Goal: Find specific page/section: Find specific page/section

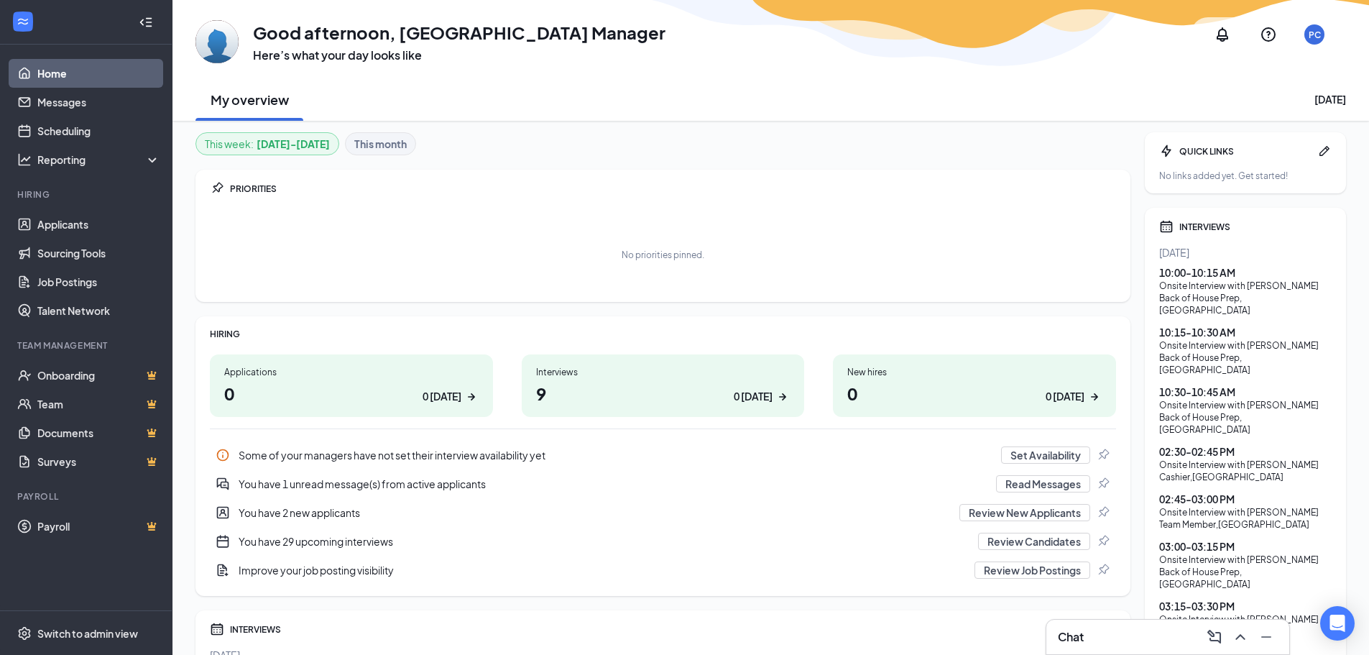
click at [83, 72] on link "Home" at bounding box center [98, 73] width 123 height 29
click at [82, 218] on link "Applicants" at bounding box center [98, 224] width 123 height 29
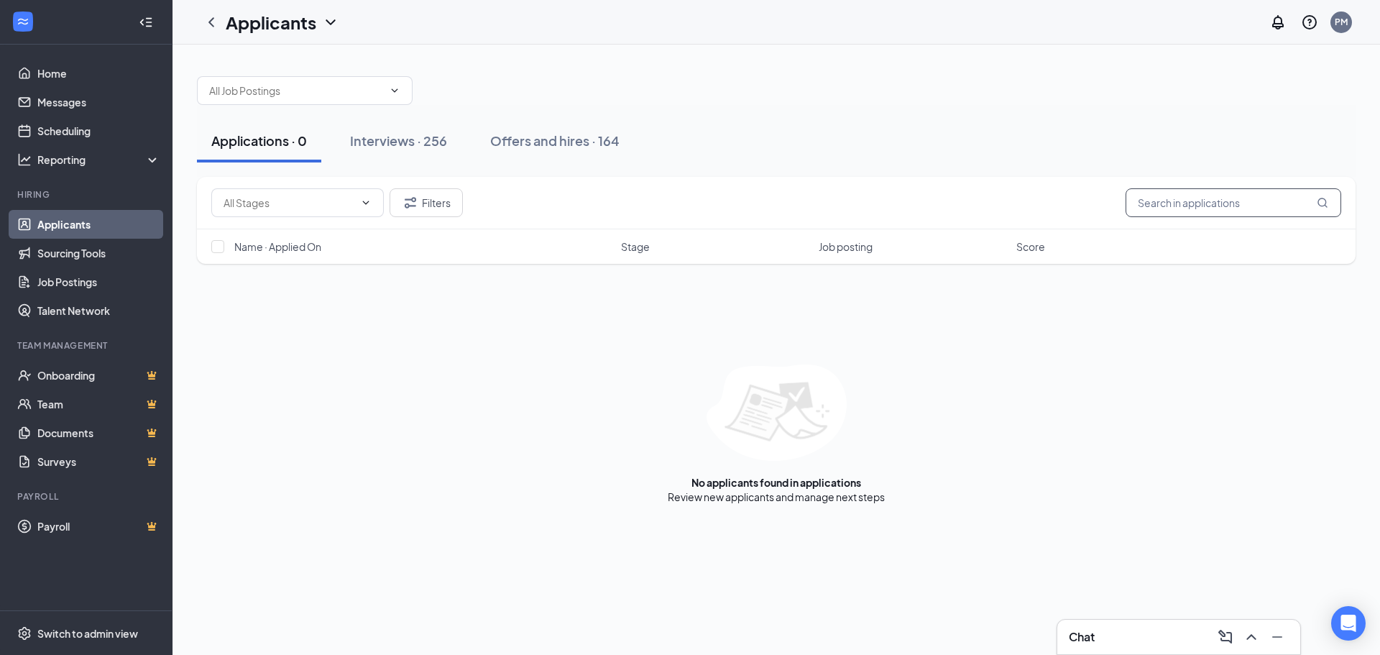
click at [1180, 203] on input "text" at bounding box center [1233, 202] width 216 height 29
type input "j"
type input "fernan"
click at [828, 502] on link "Interviews" at bounding box center [825, 496] width 49 height 13
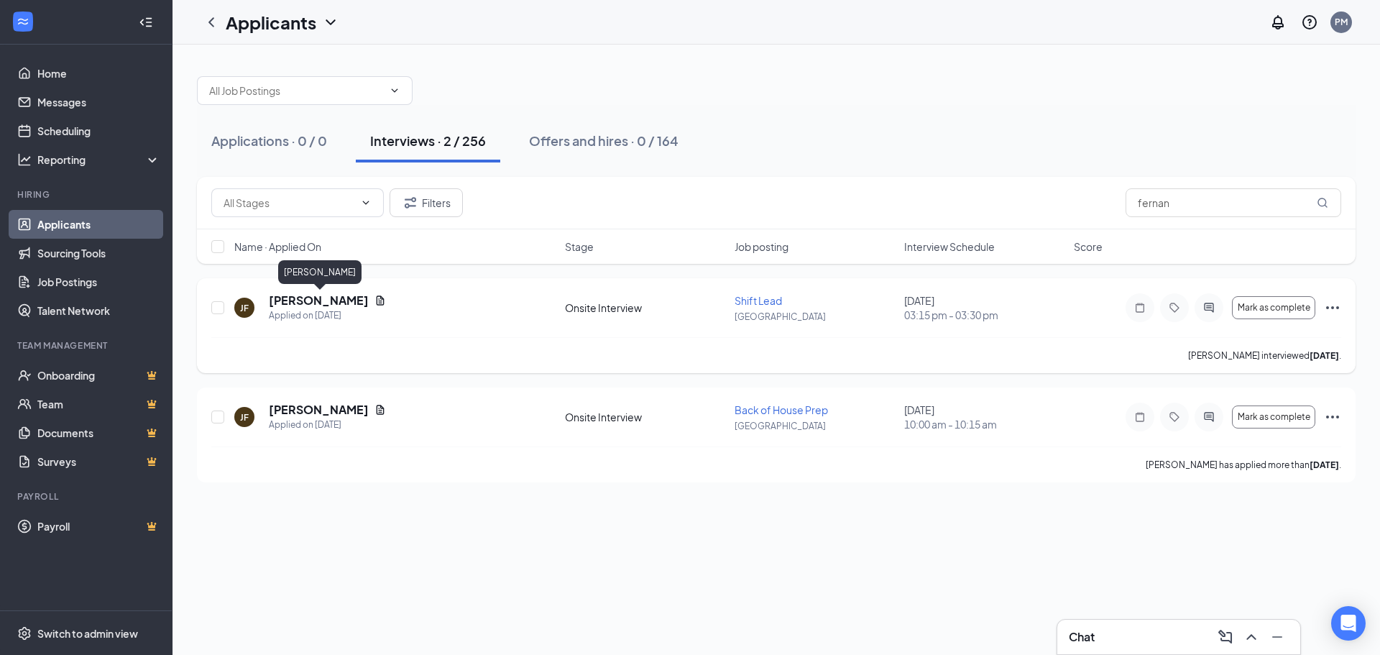
click at [294, 299] on h5 "[PERSON_NAME]" at bounding box center [319, 301] width 100 height 16
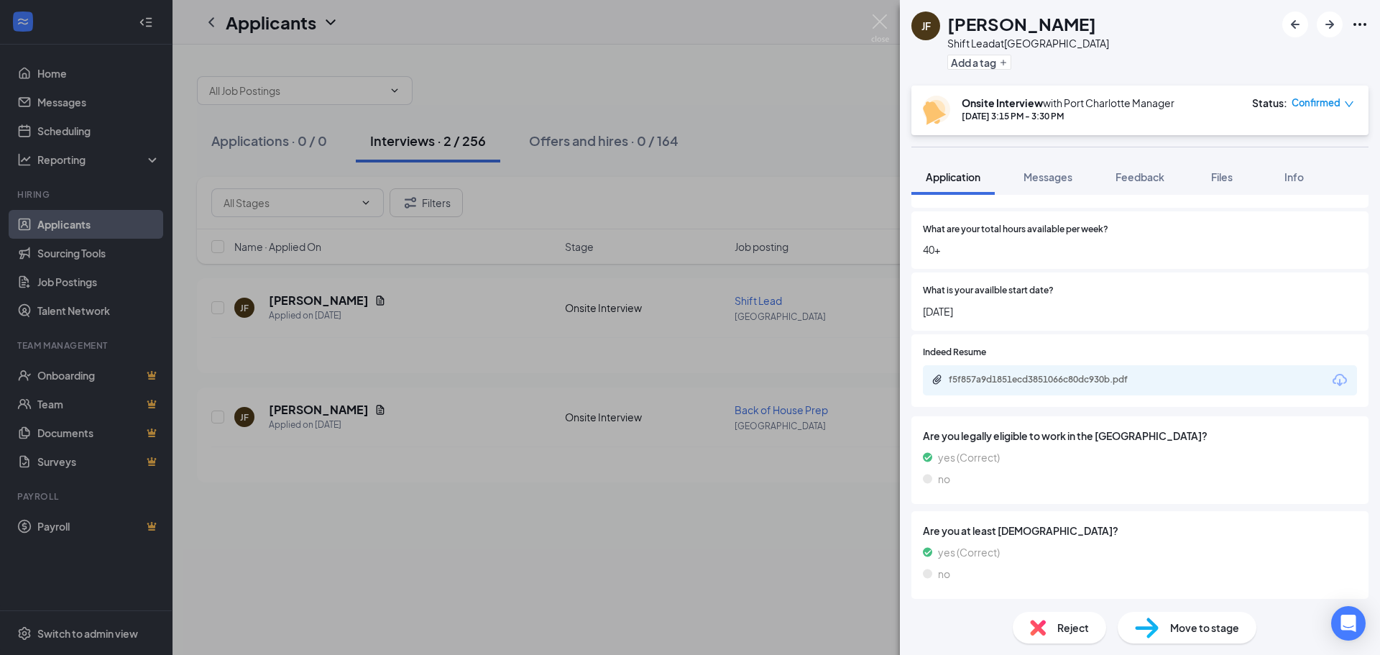
scroll to position [750, 0]
click at [1084, 374] on div "f5f857a9d1851ecd3851066c80dc930b.pdf" at bounding box center [1049, 377] width 201 height 11
